Goal: Navigation & Orientation: Find specific page/section

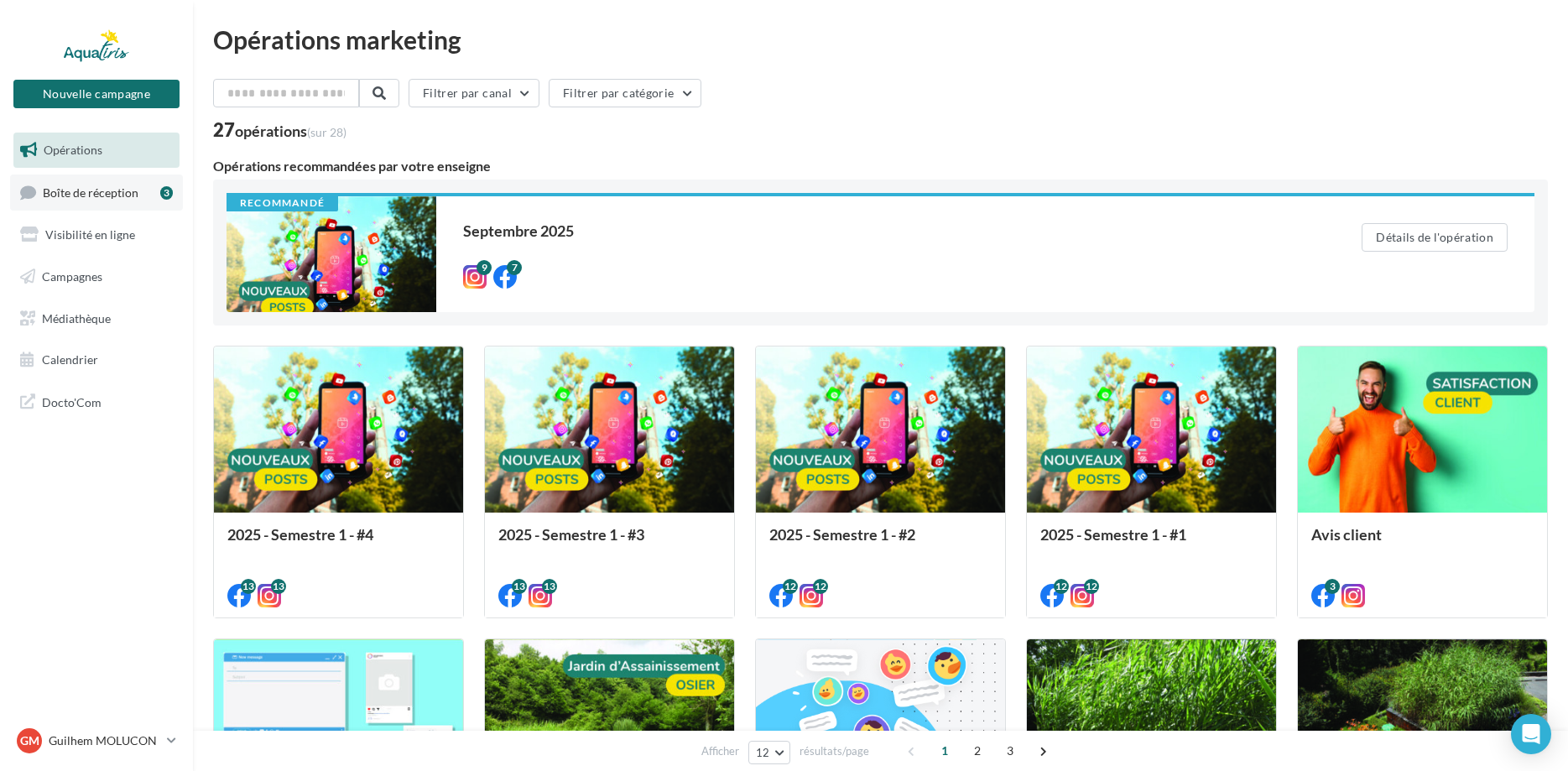
click at [106, 193] on span "Boîte de réception" at bounding box center [90, 191] width 96 height 14
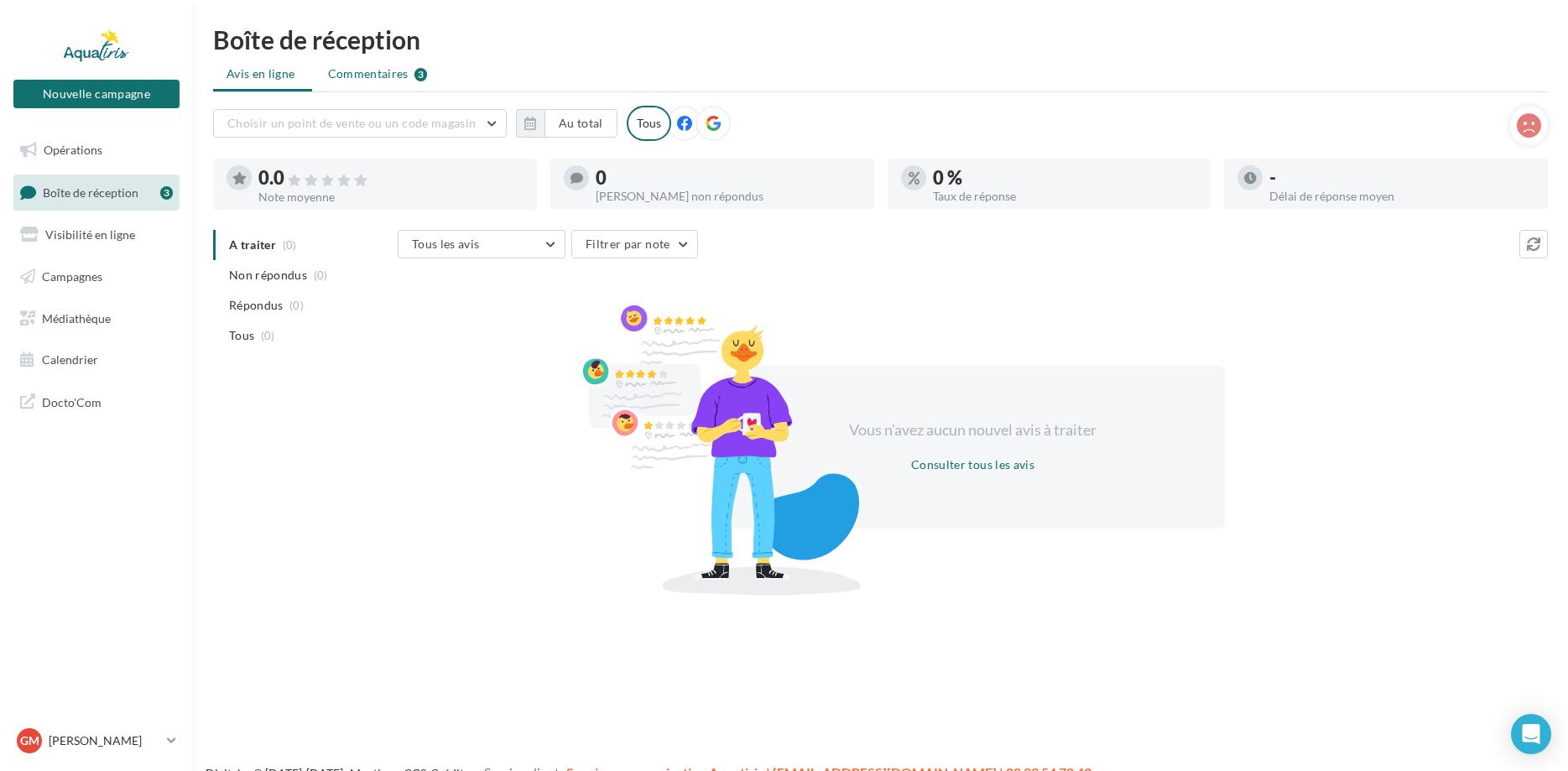
click at [378, 71] on span "Commentaires" at bounding box center [368, 74] width 80 height 17
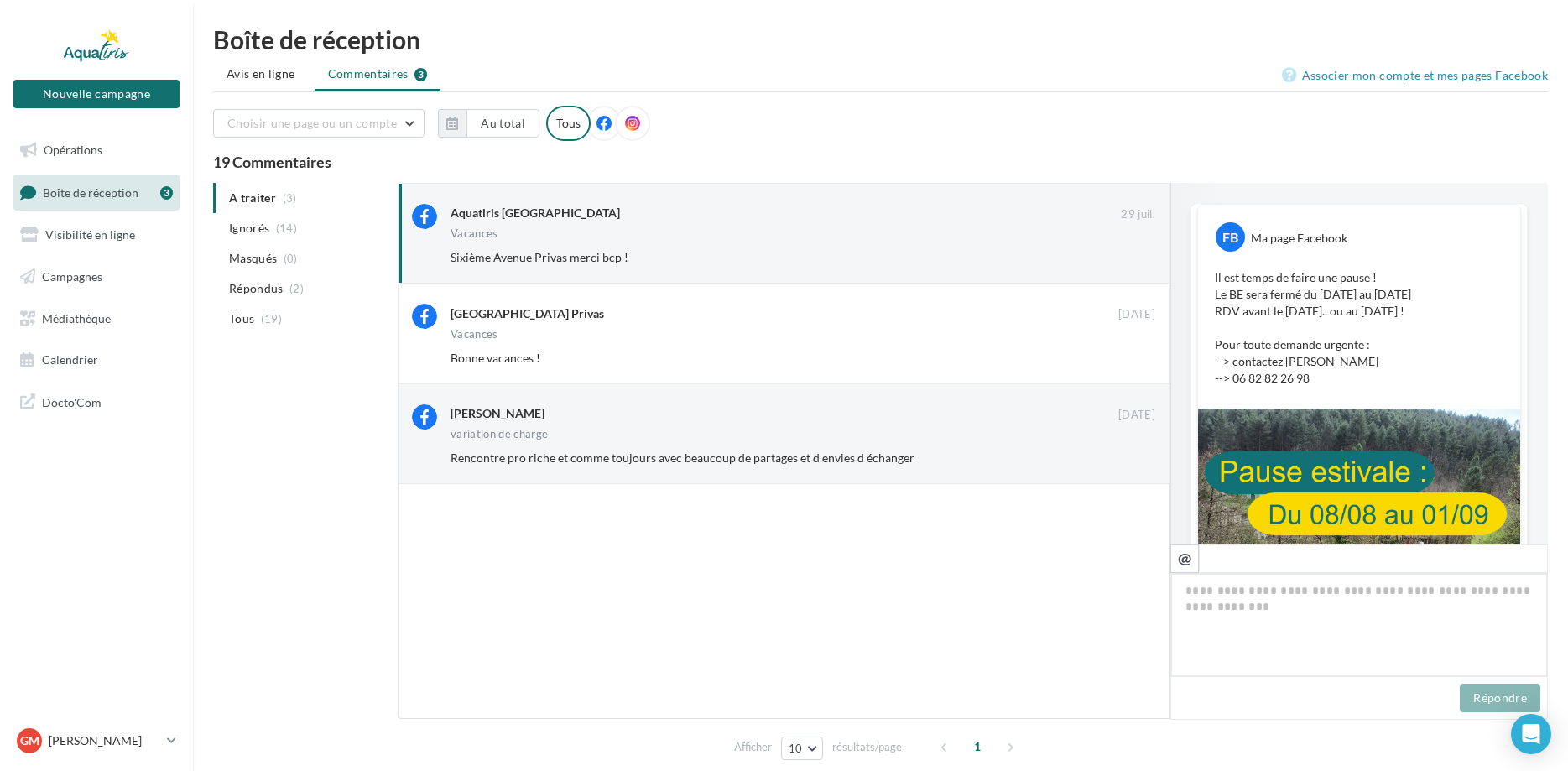
scroll to position [534, 0]
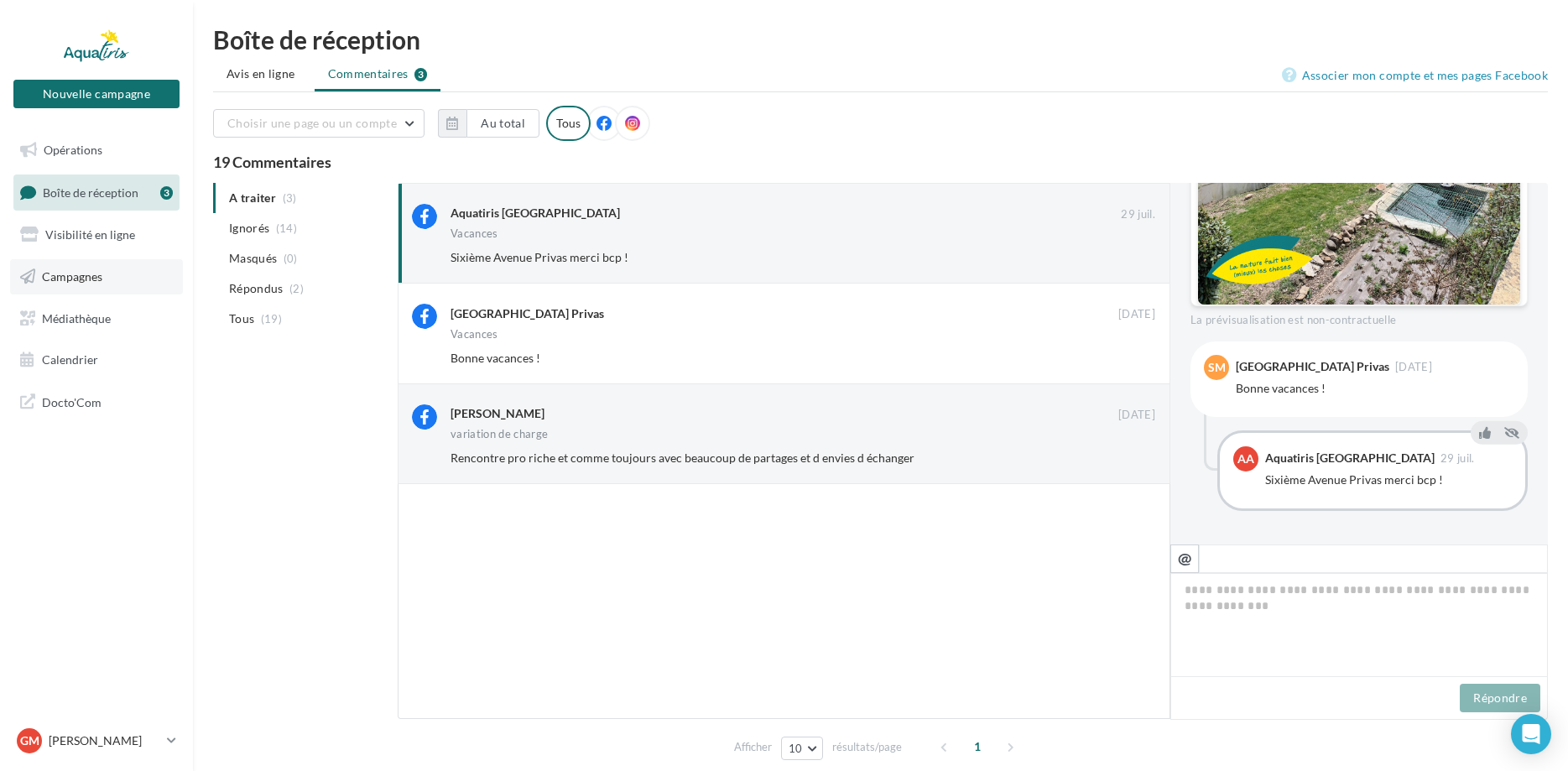
click at [89, 275] on span "Campagnes" at bounding box center [72, 276] width 61 height 14
